Goal: Feedback & Contribution: Submit feedback/report problem

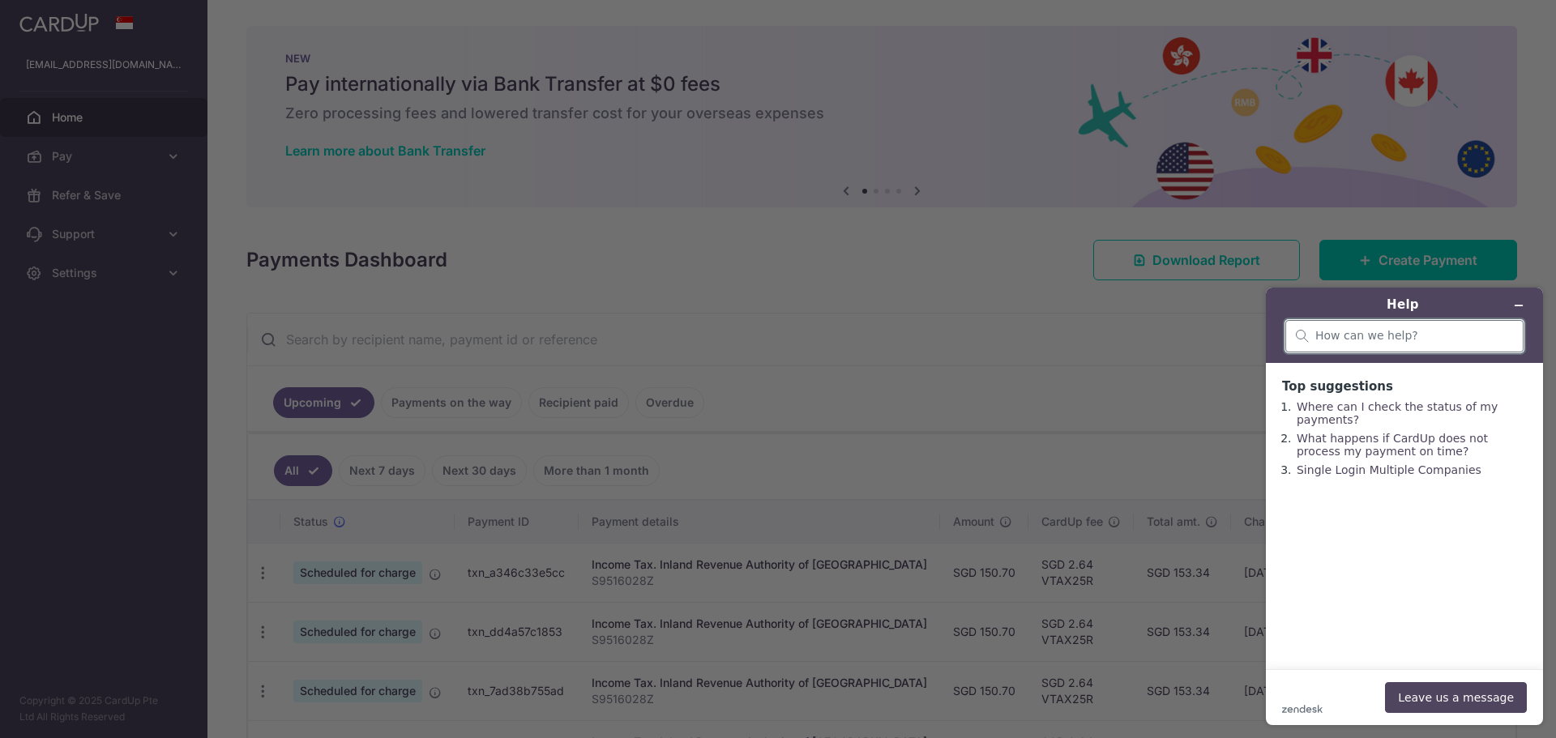
click at [1387, 337] on input "search" at bounding box center [1414, 336] width 198 height 15
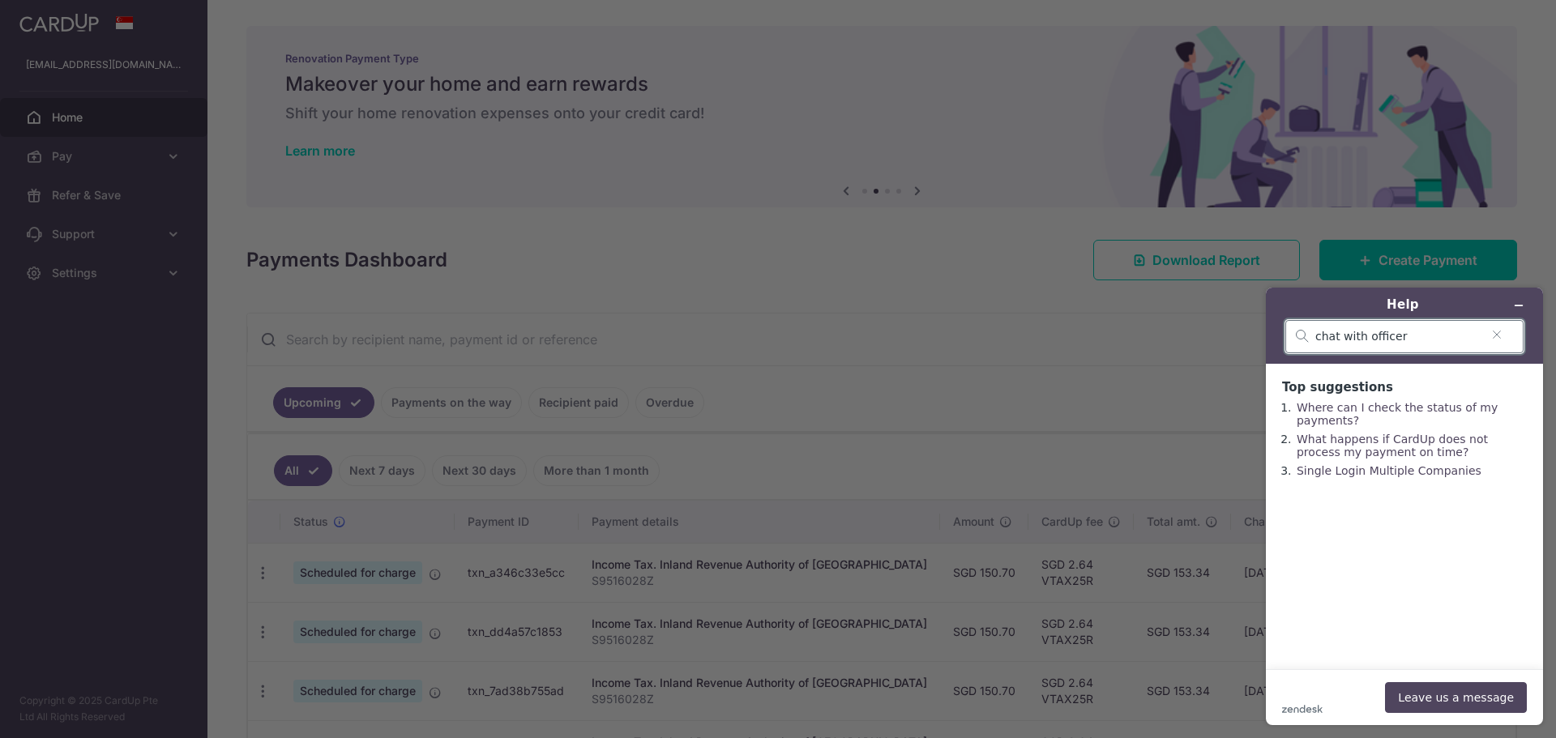
type input "chat with officer"
click at [1444, 697] on button "Leave us a message" at bounding box center [1456, 697] width 142 height 31
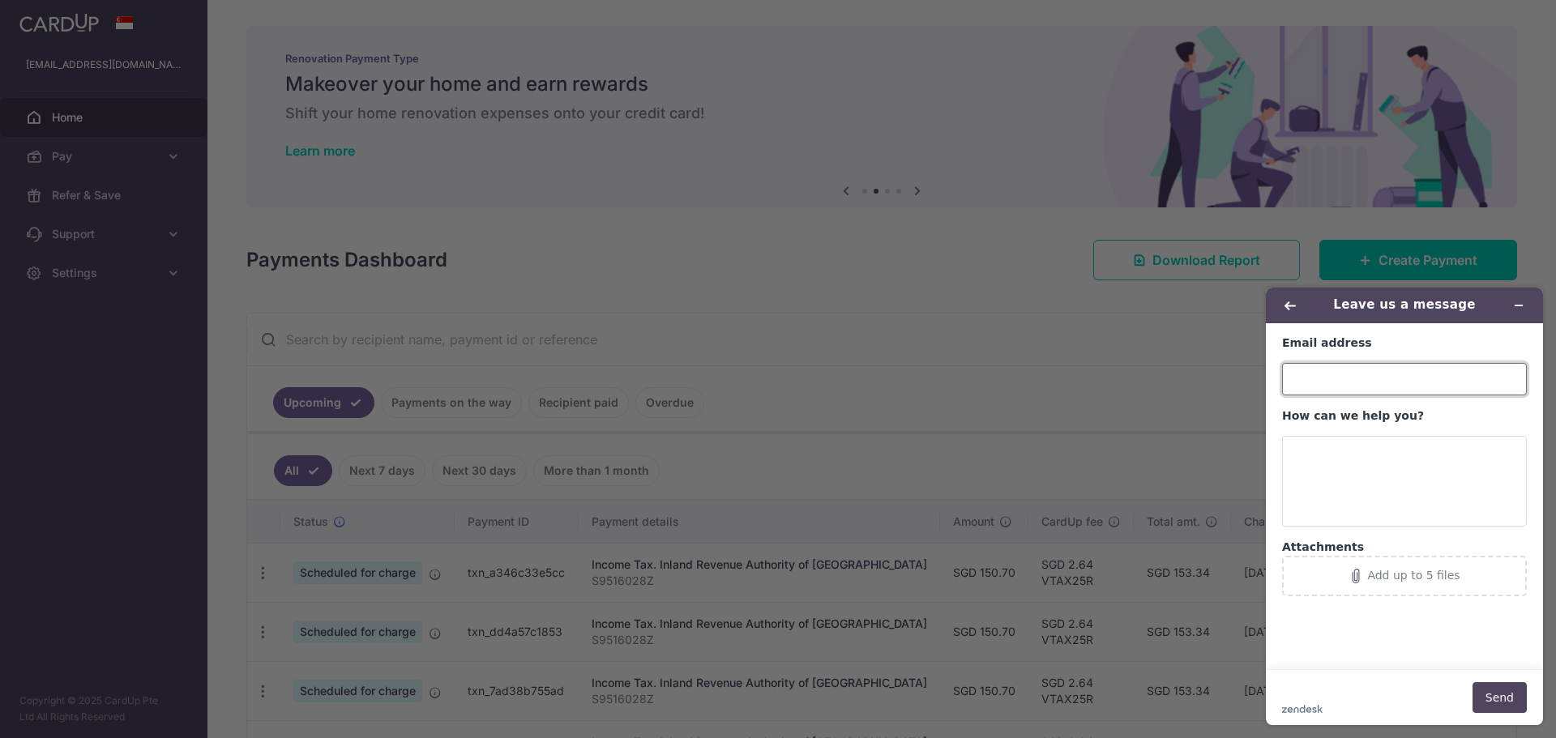
click at [1349, 365] on input "Email address" at bounding box center [1404, 379] width 245 height 32
type input "[EMAIL_ADDRESS][DOMAIN_NAME]"
click at [1309, 470] on textarea "How can we help you?" at bounding box center [1404, 481] width 245 height 91
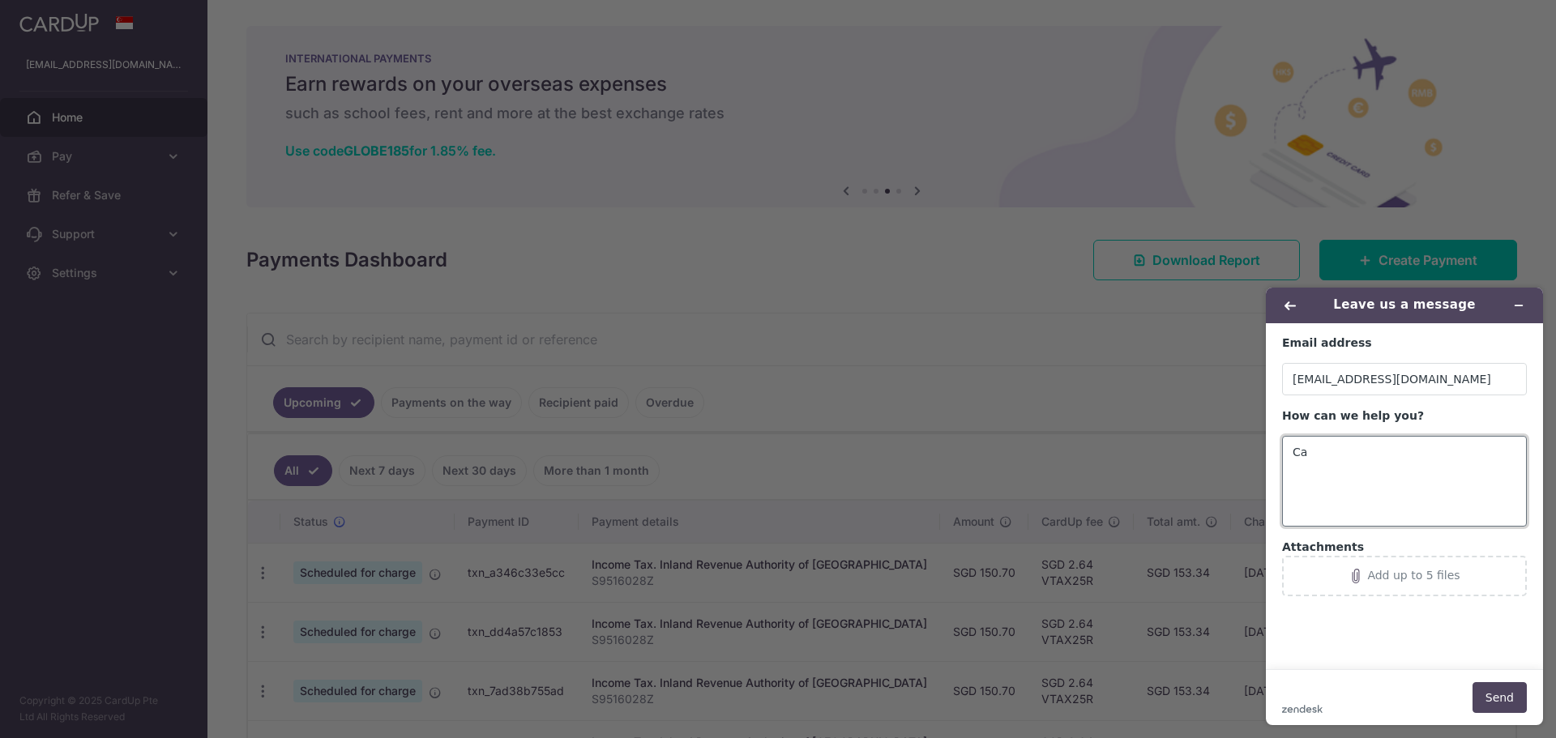
type textarea "C"
type textarea "I"
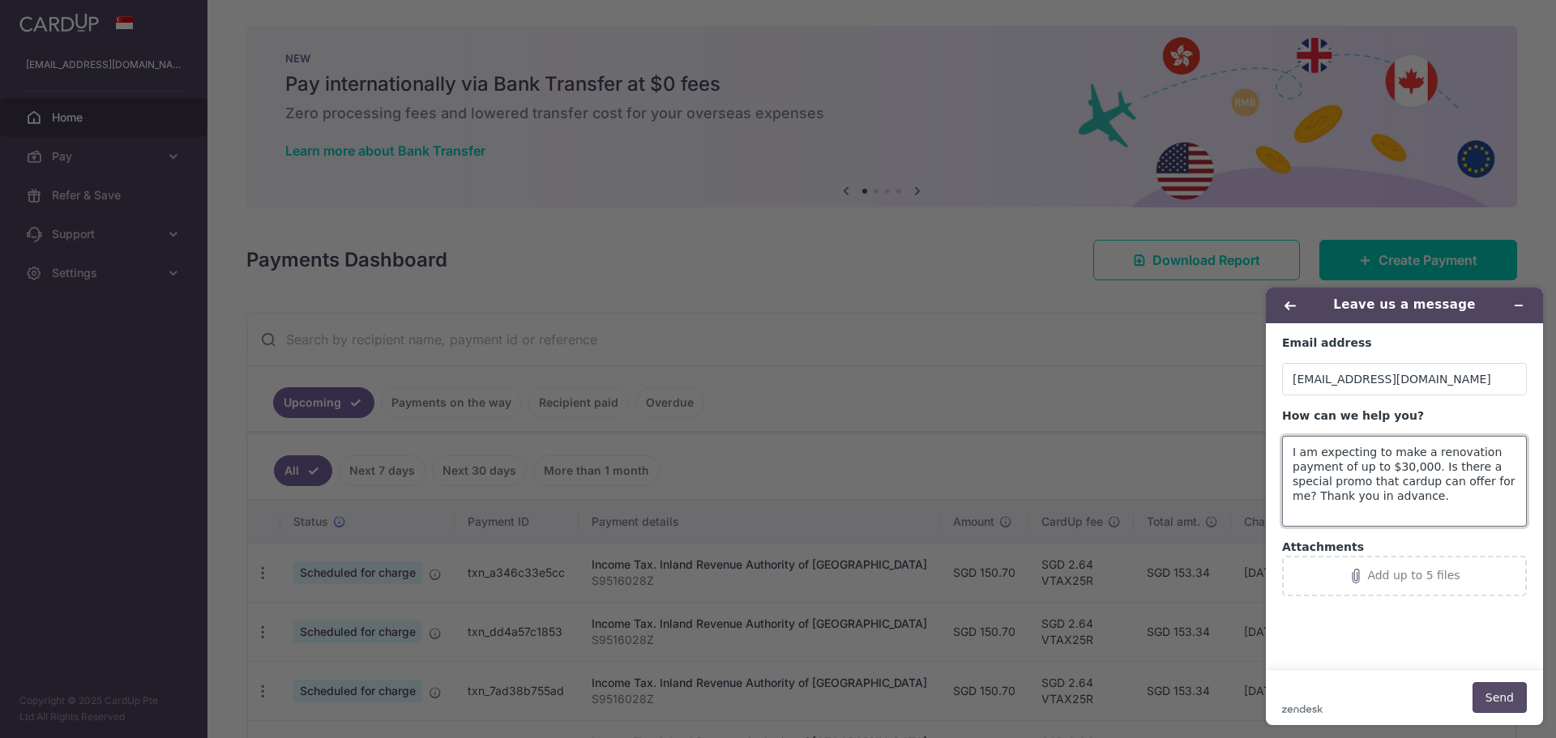
type textarea "I am expecting to make a renovation payment of up to $30,000. Is there a specia…"
click at [1507, 690] on button "Send" at bounding box center [1500, 697] width 54 height 31
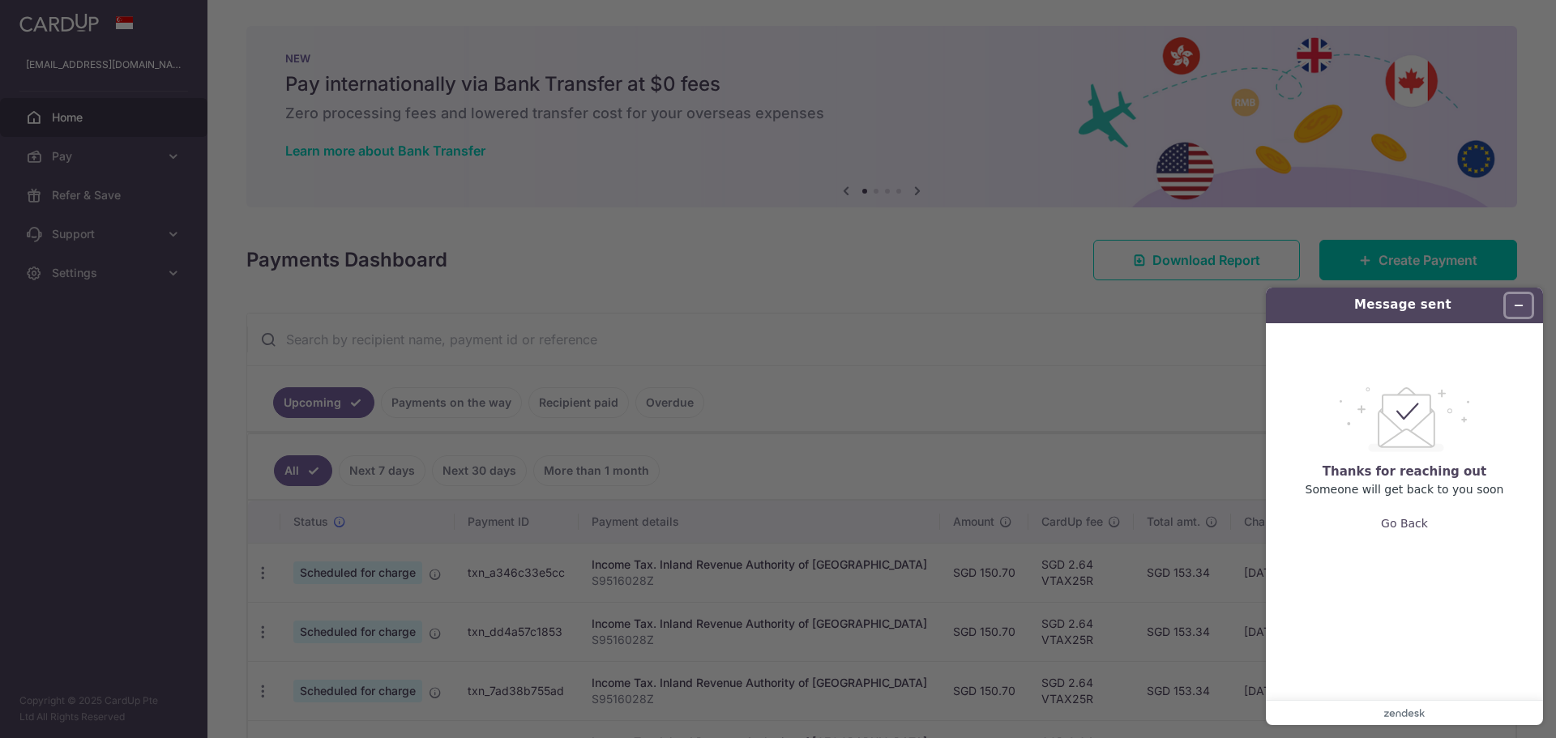
click at [1520, 309] on icon "Minimize widget" at bounding box center [1518, 305] width 11 height 11
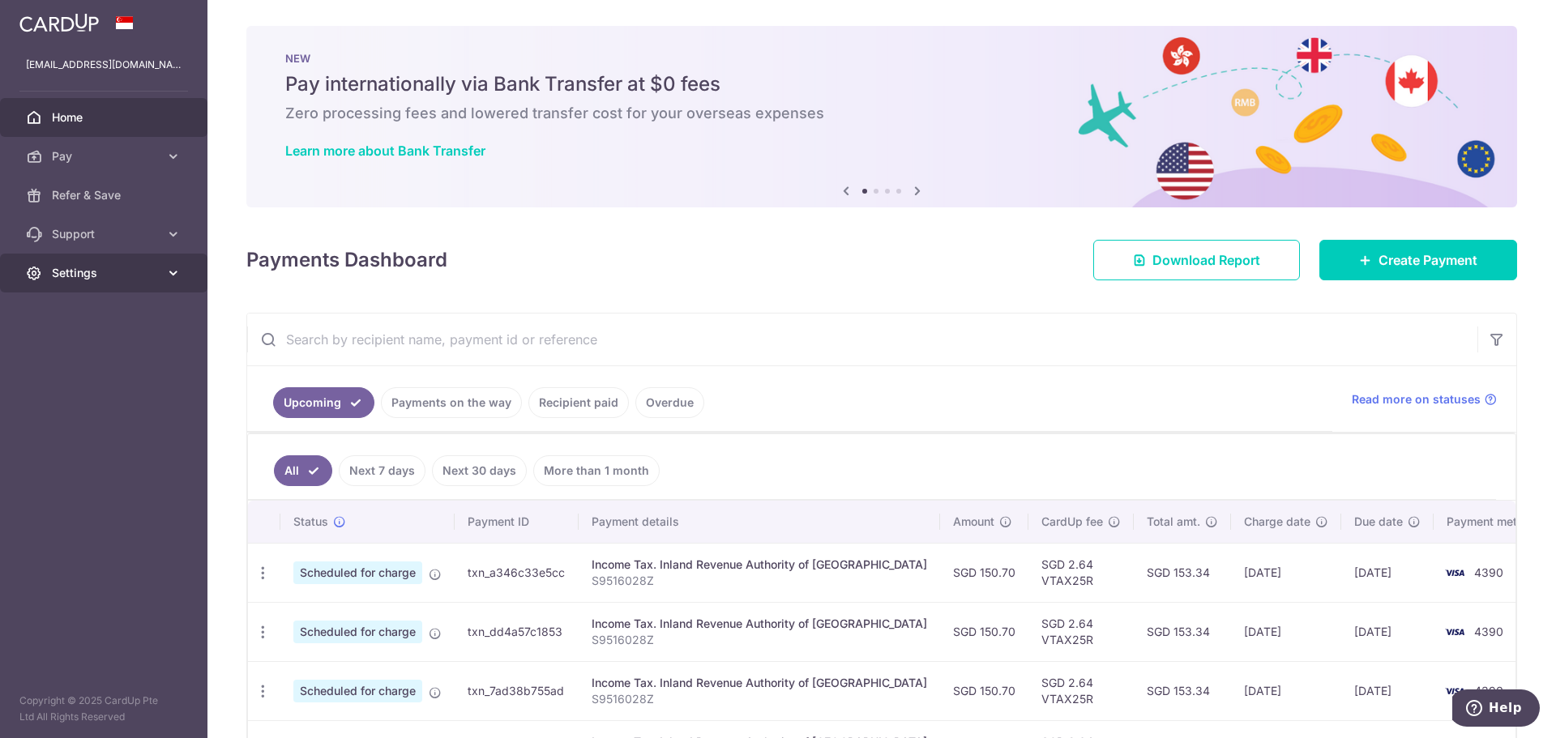
click at [129, 273] on span "Settings" at bounding box center [105, 273] width 107 height 16
click at [126, 350] on span "Logout" at bounding box center [105, 351] width 107 height 16
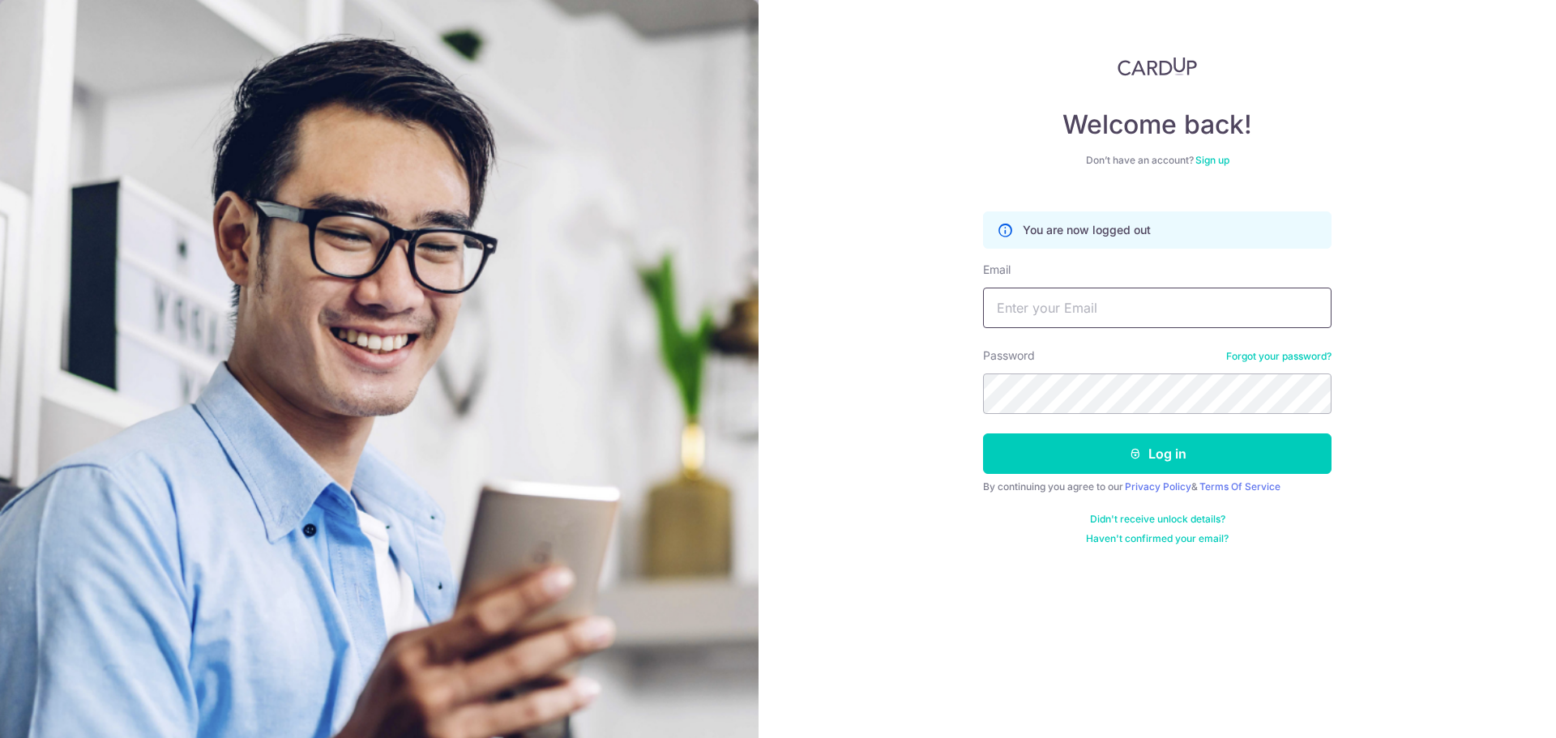
click at [1099, 293] on input "Email" at bounding box center [1157, 308] width 348 height 41
type input "[EMAIL_ADDRESS][DOMAIN_NAME]"
click at [983, 434] on button "Log in" at bounding box center [1157, 454] width 348 height 41
